Goal: Information Seeking & Learning: Find specific page/section

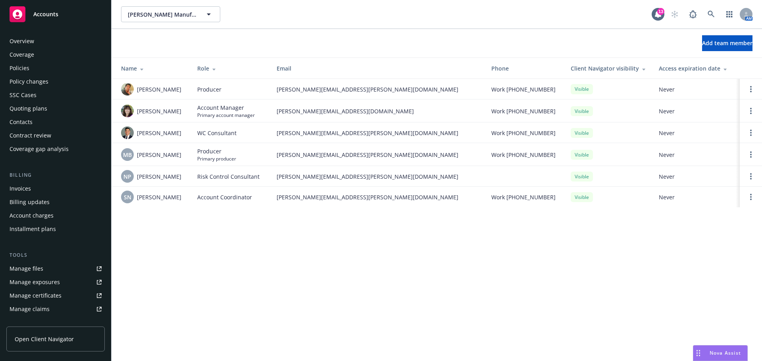
scroll to position [156, 0]
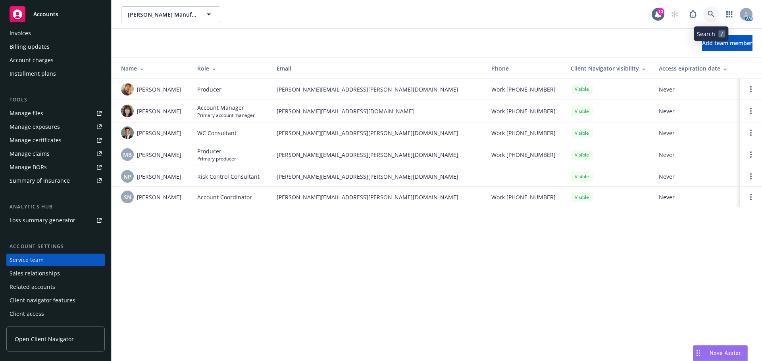
click at [711, 12] on icon at bounding box center [710, 14] width 7 height 7
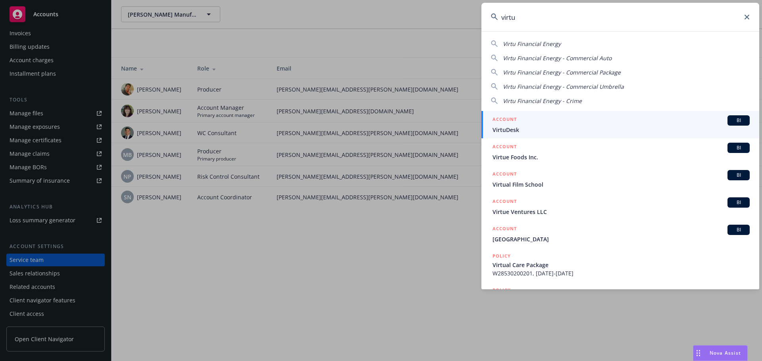
click at [551, 44] on span "Virtu Financial Energy" at bounding box center [532, 44] width 58 height 8
type input "Virtu Financial Energy"
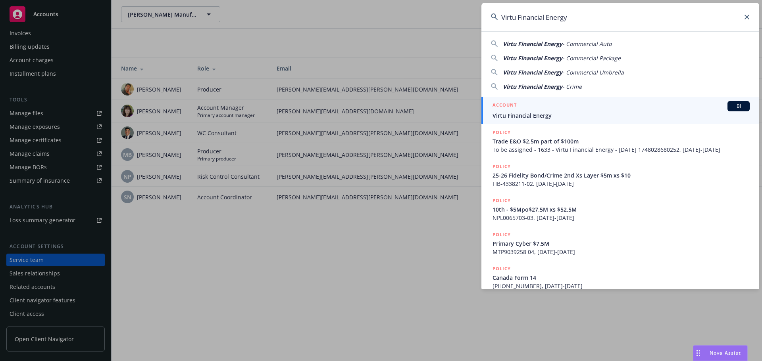
click at [524, 114] on span "Virtu Financial Energy" at bounding box center [620, 115] width 257 height 8
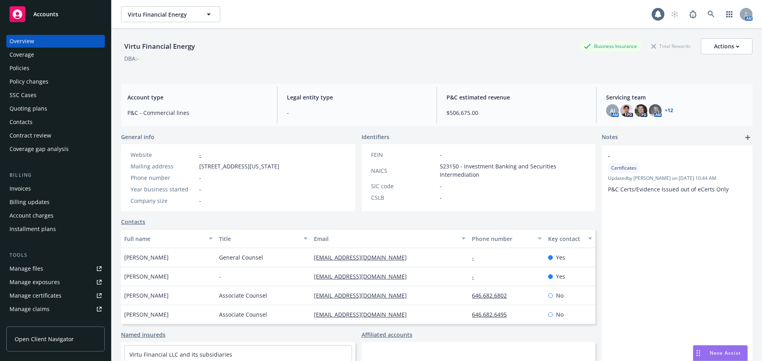
click at [18, 69] on div "Policies" at bounding box center [20, 68] width 20 height 13
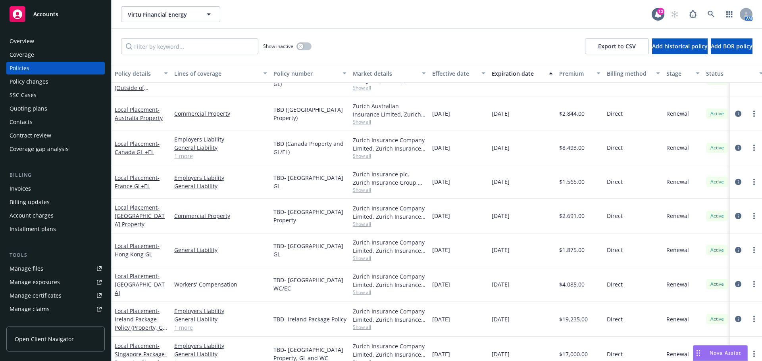
scroll to position [674, 0]
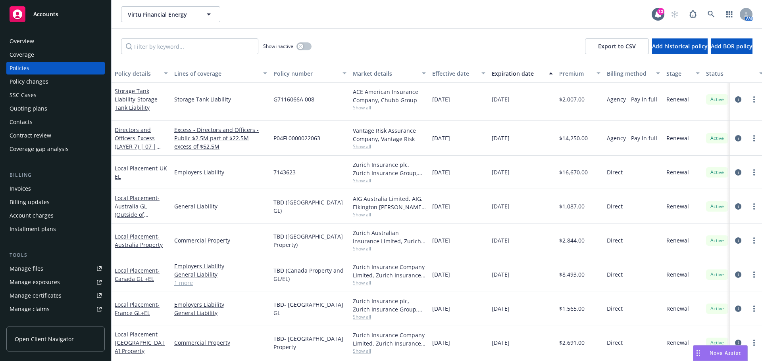
click at [25, 42] on div "Overview" at bounding box center [22, 41] width 25 height 13
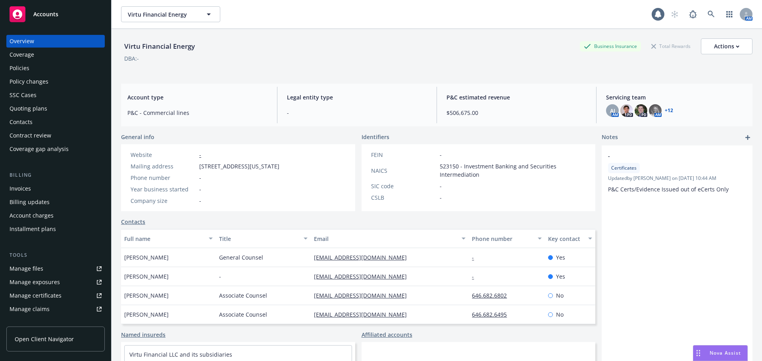
click at [668, 110] on link "+ 12" at bounding box center [669, 110] width 8 height 5
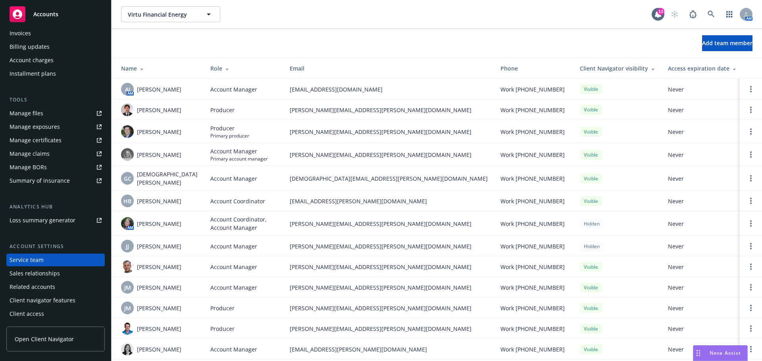
click at [42, 16] on span "Accounts" at bounding box center [45, 14] width 25 height 6
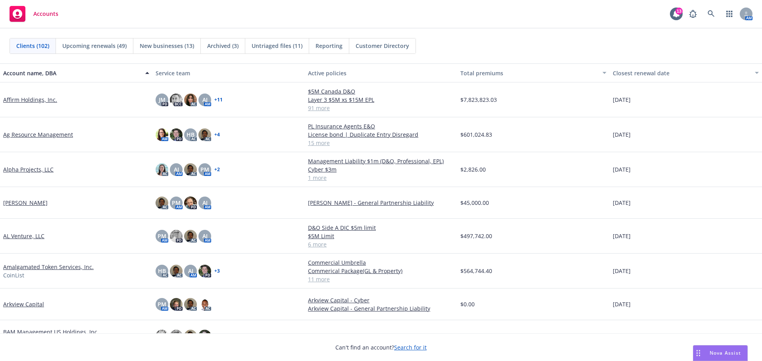
click at [43, 12] on span "Accounts" at bounding box center [45, 14] width 25 height 6
click at [708, 13] on icon at bounding box center [710, 13] width 7 height 7
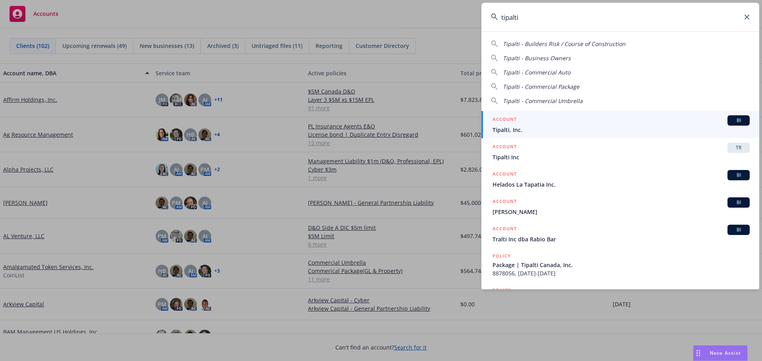
type input "tipalti"
click at [515, 126] on span "Tipalti, Inc." at bounding box center [620, 130] width 257 height 8
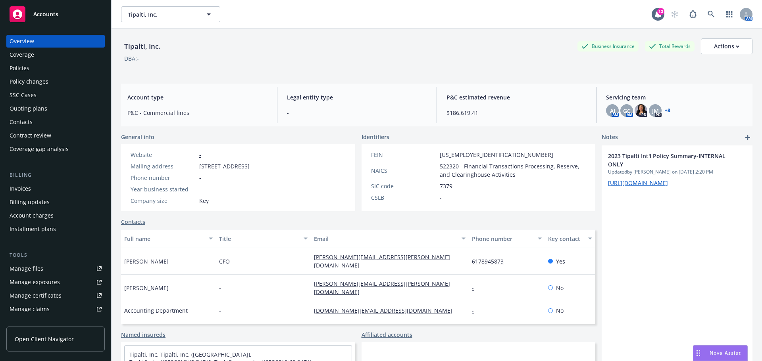
click at [22, 67] on div "Policies" at bounding box center [20, 68] width 20 height 13
